Goal: Use online tool/utility: Utilize a website feature to perform a specific function

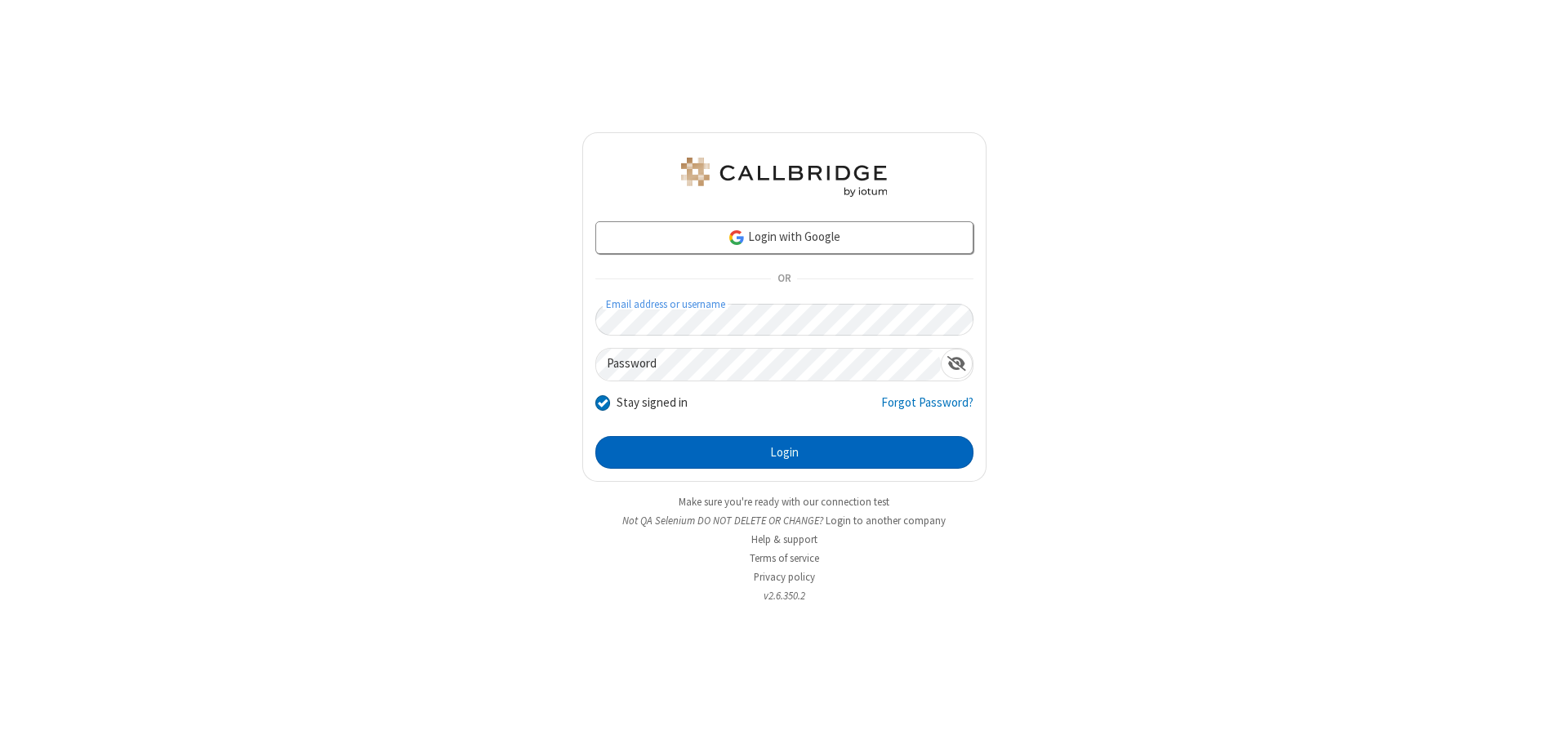
click at [784, 452] on button "Login" at bounding box center [784, 452] width 378 height 33
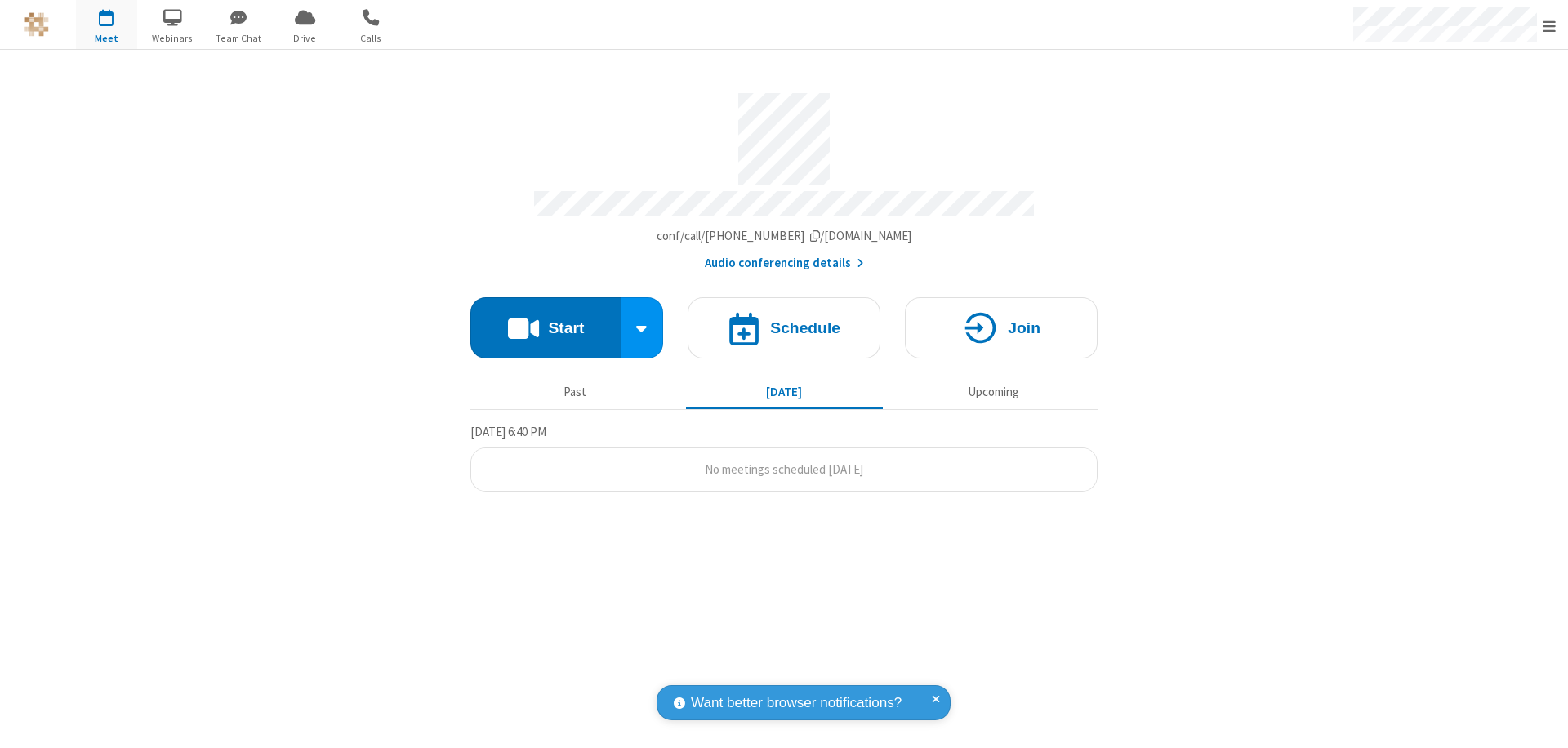
click at [545, 320] on button "Start" at bounding box center [545, 328] width 151 height 61
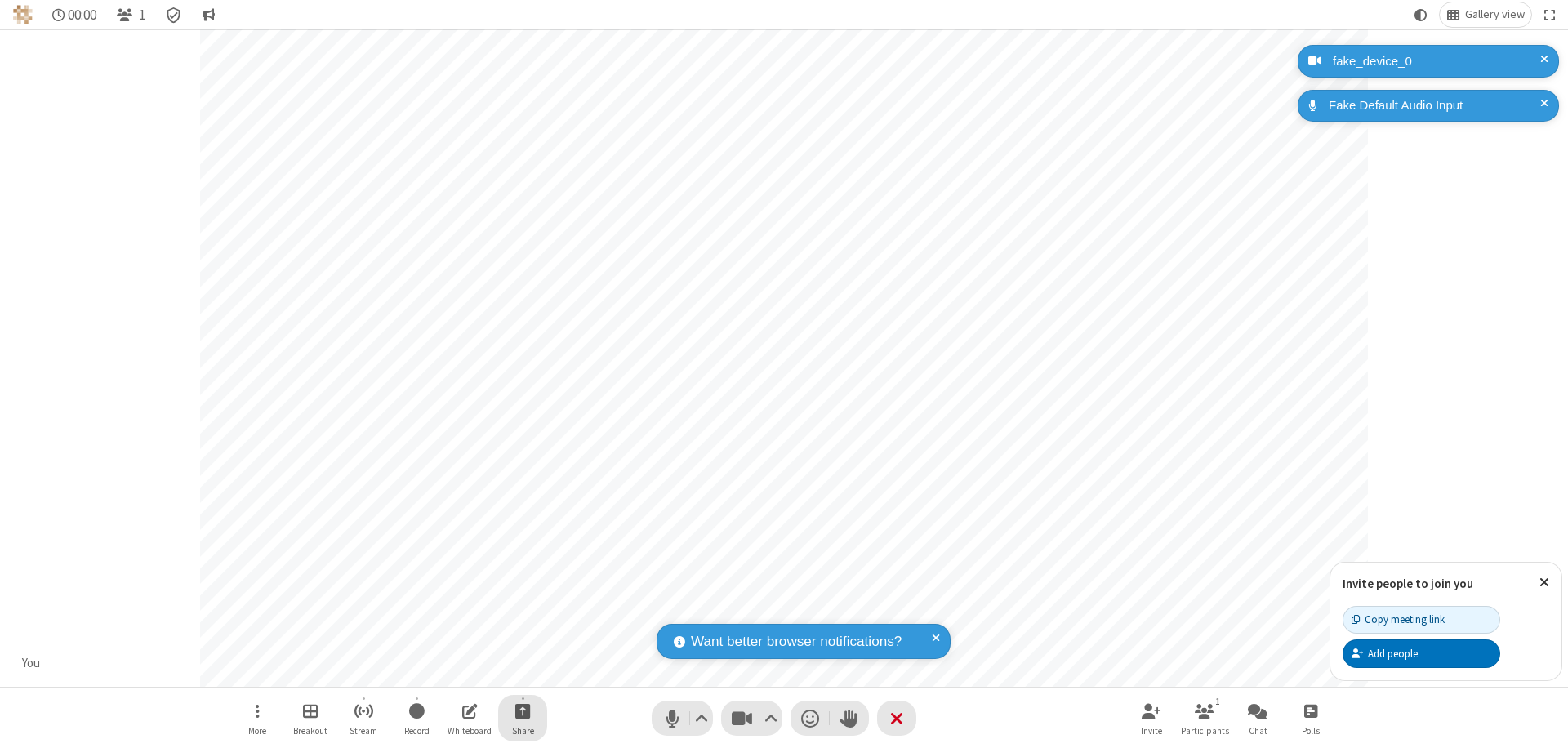
click at [523, 710] on span "Start sharing" at bounding box center [523, 711] width 16 height 21
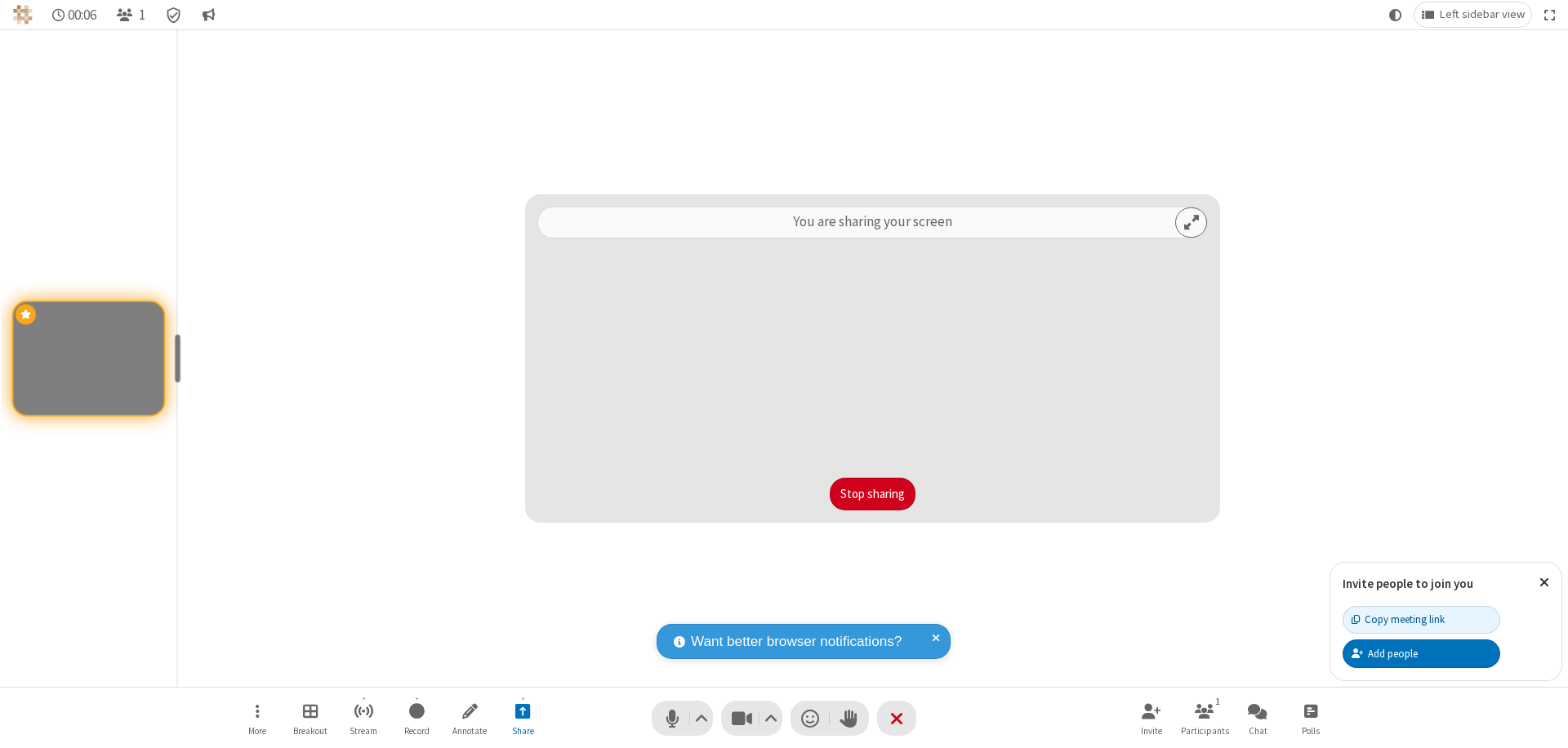
click at [872, 494] on button "Stop sharing" at bounding box center [872, 494] width 85 height 33
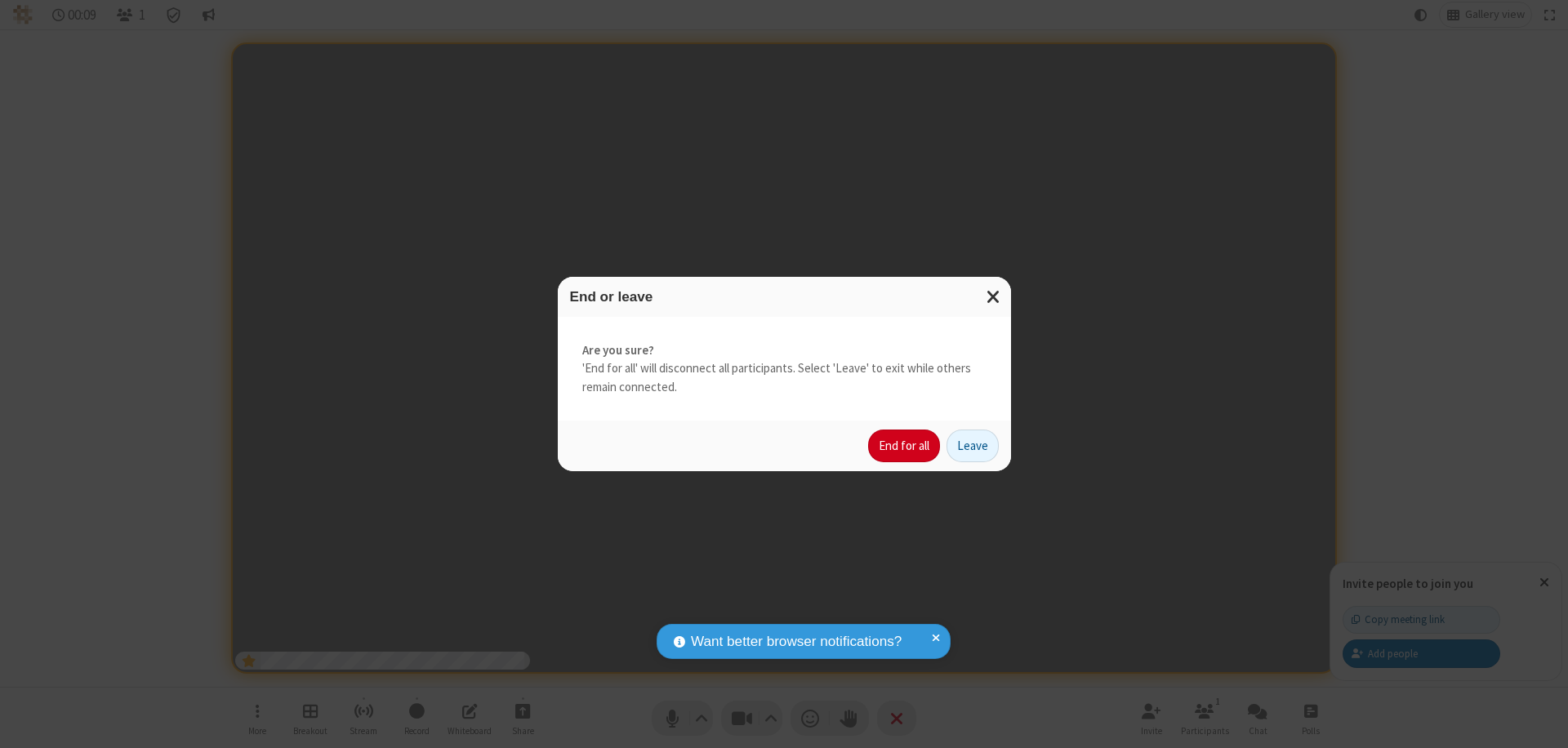
click at [905, 446] on button "End for all" at bounding box center [904, 446] width 72 height 33
